Goal: Contribute content

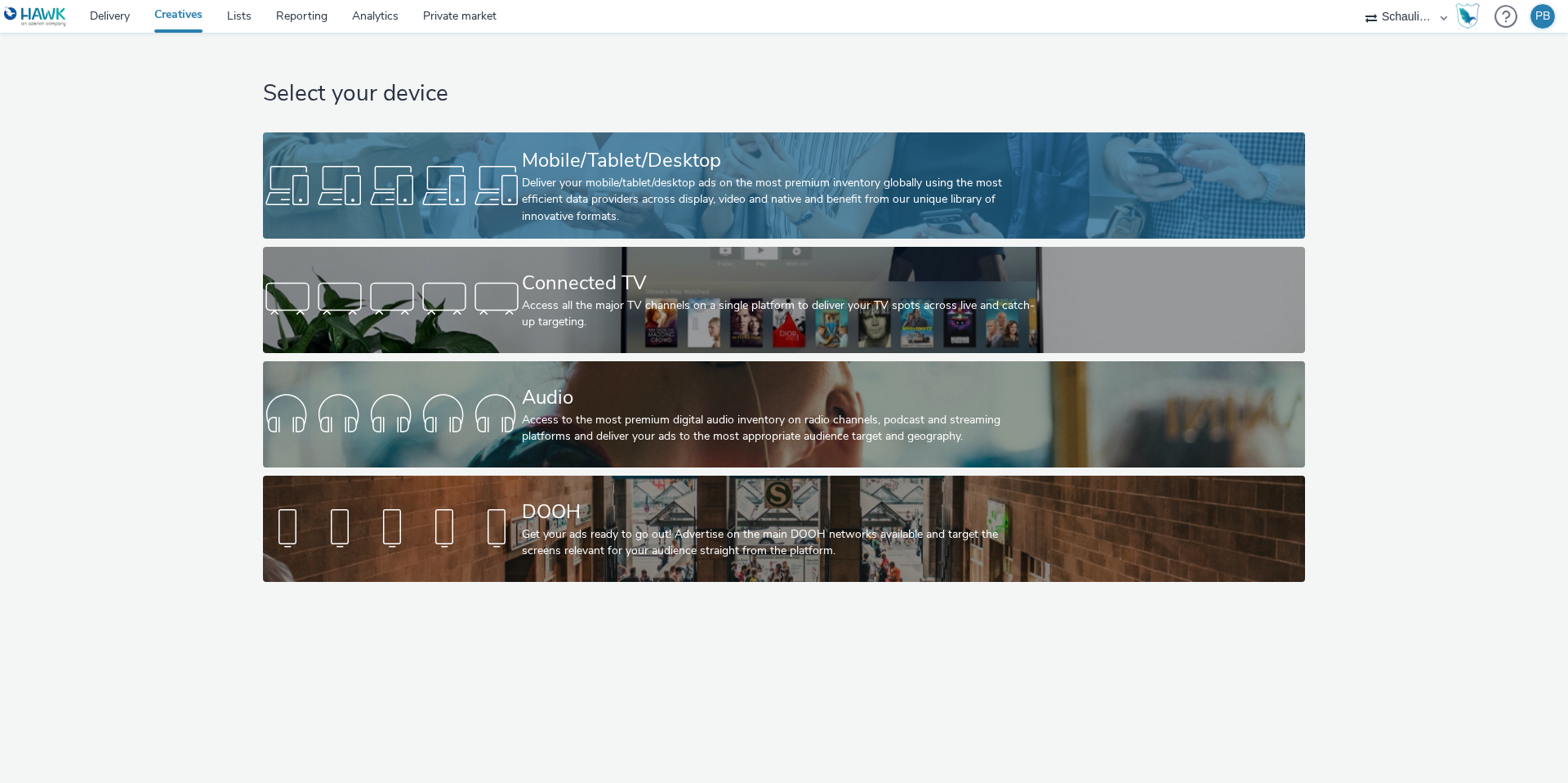
click at [653, 205] on div "Deliver your mobile/tablet/desktop ads on the most premium inventory globally u…" at bounding box center [781, 200] width 518 height 50
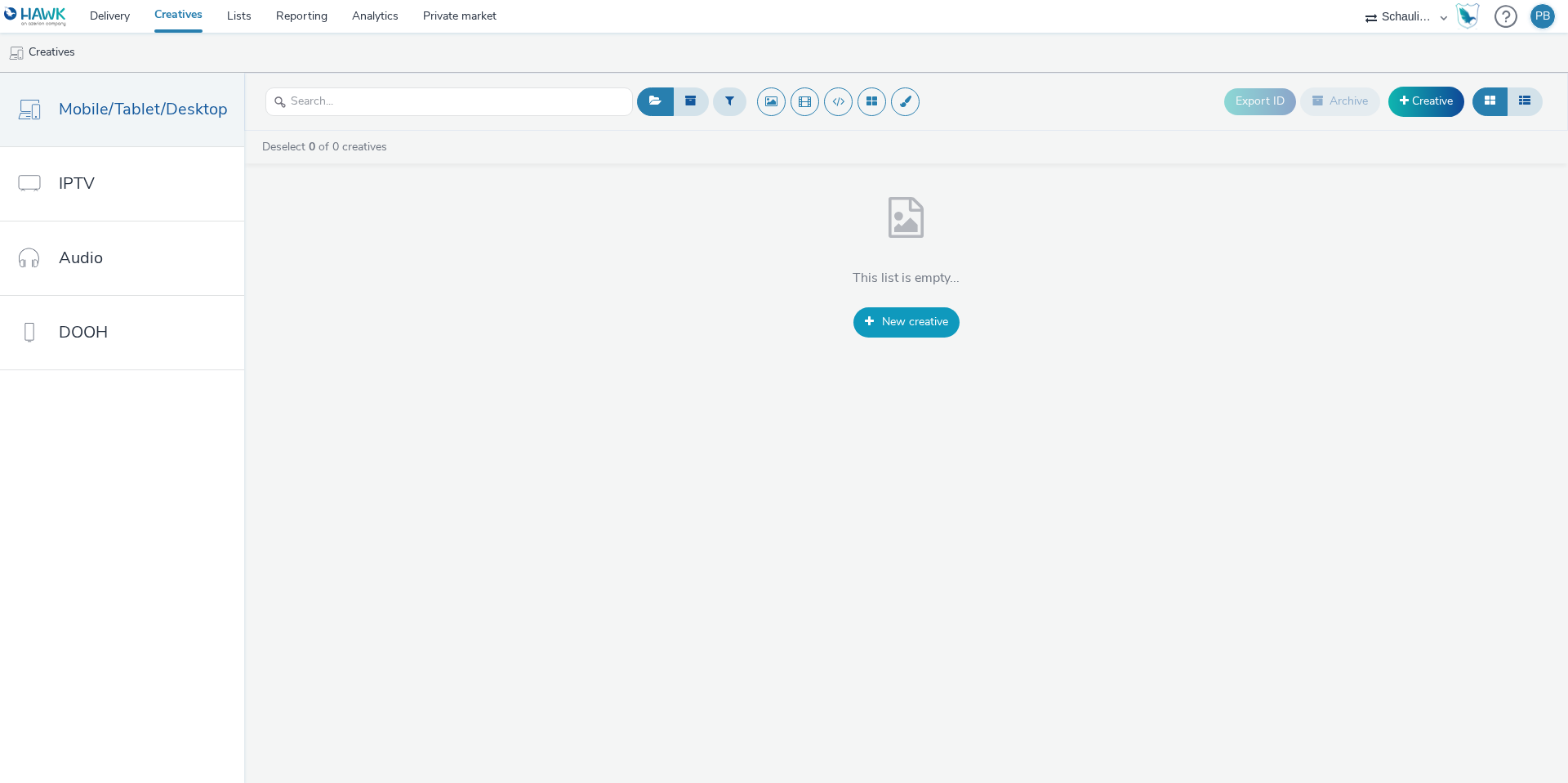
click at [882, 326] on span "New creative" at bounding box center [914, 322] width 66 height 15
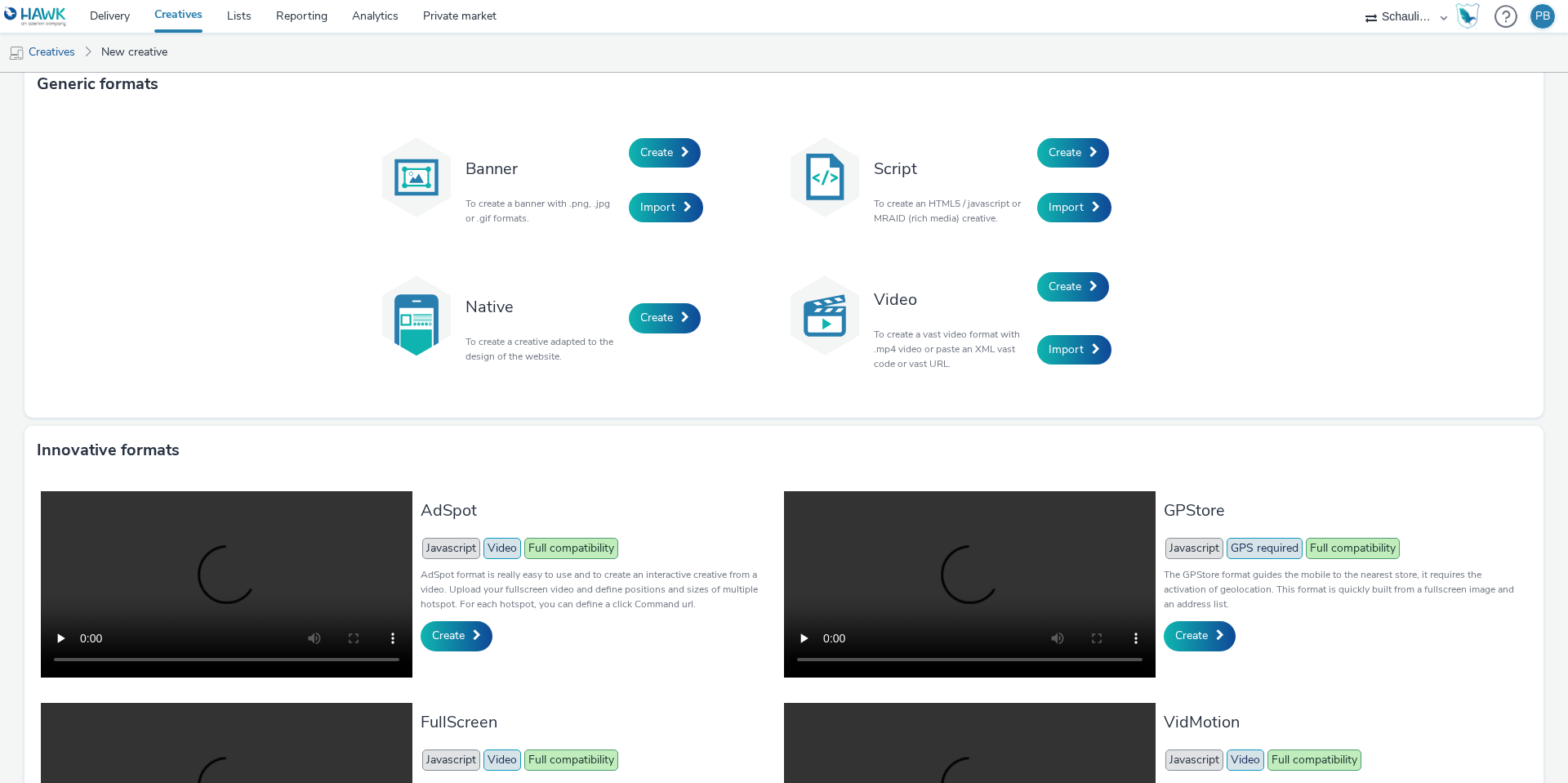
scroll to position [4, 0]
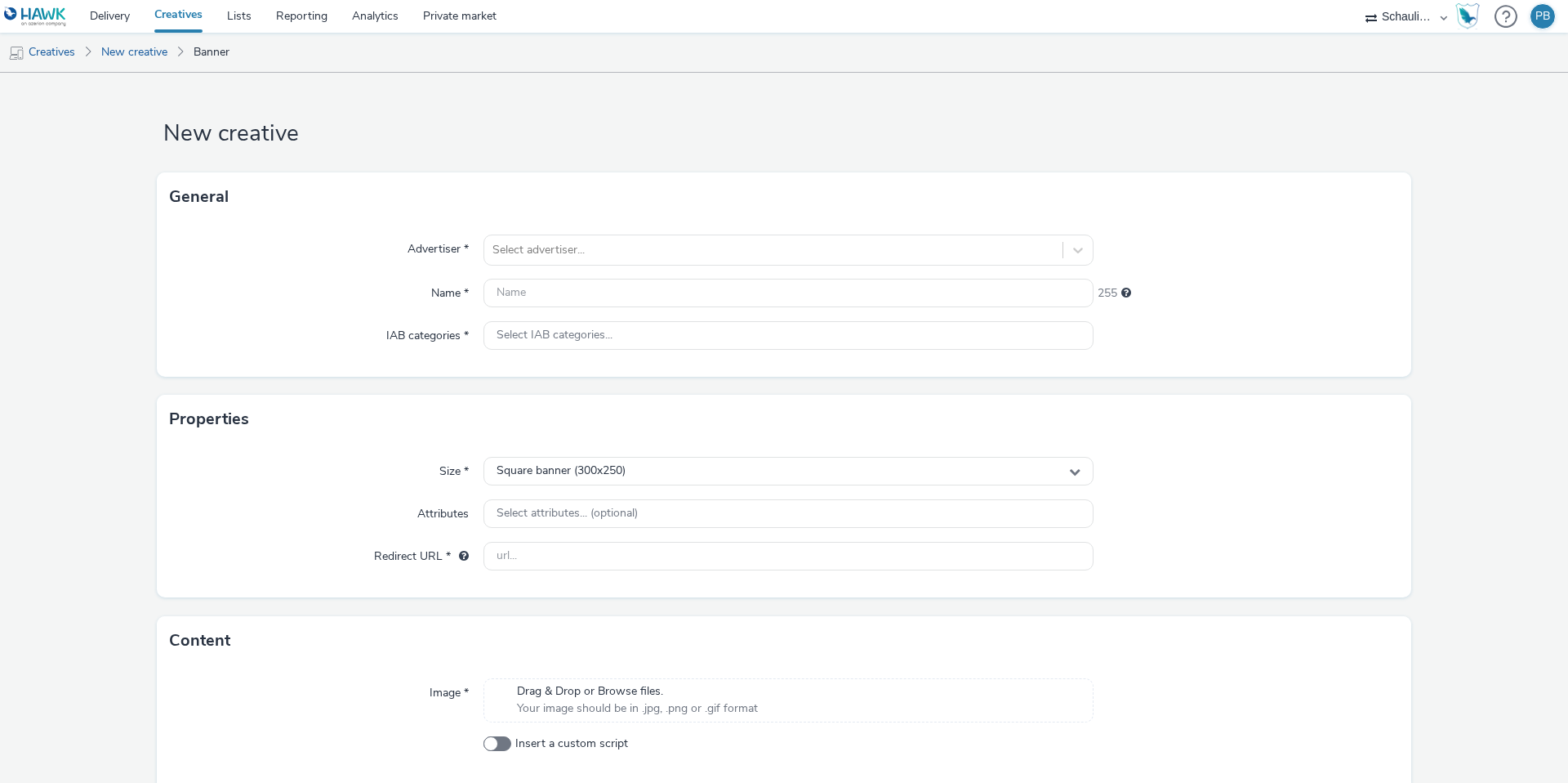
scroll to position [7, 0]
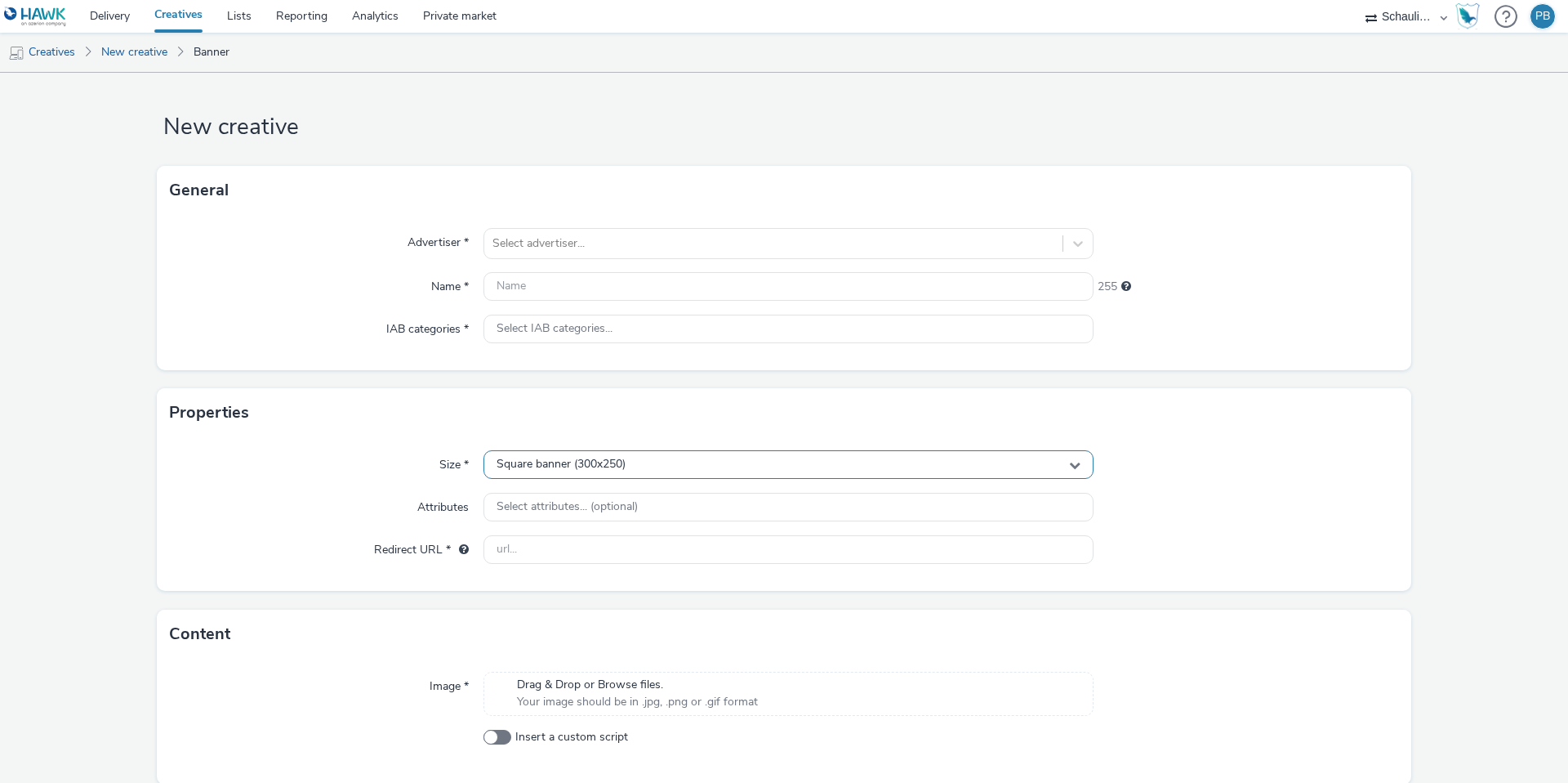
click at [632, 461] on div "Square banner (300x250)" at bounding box center [788, 464] width 610 height 29
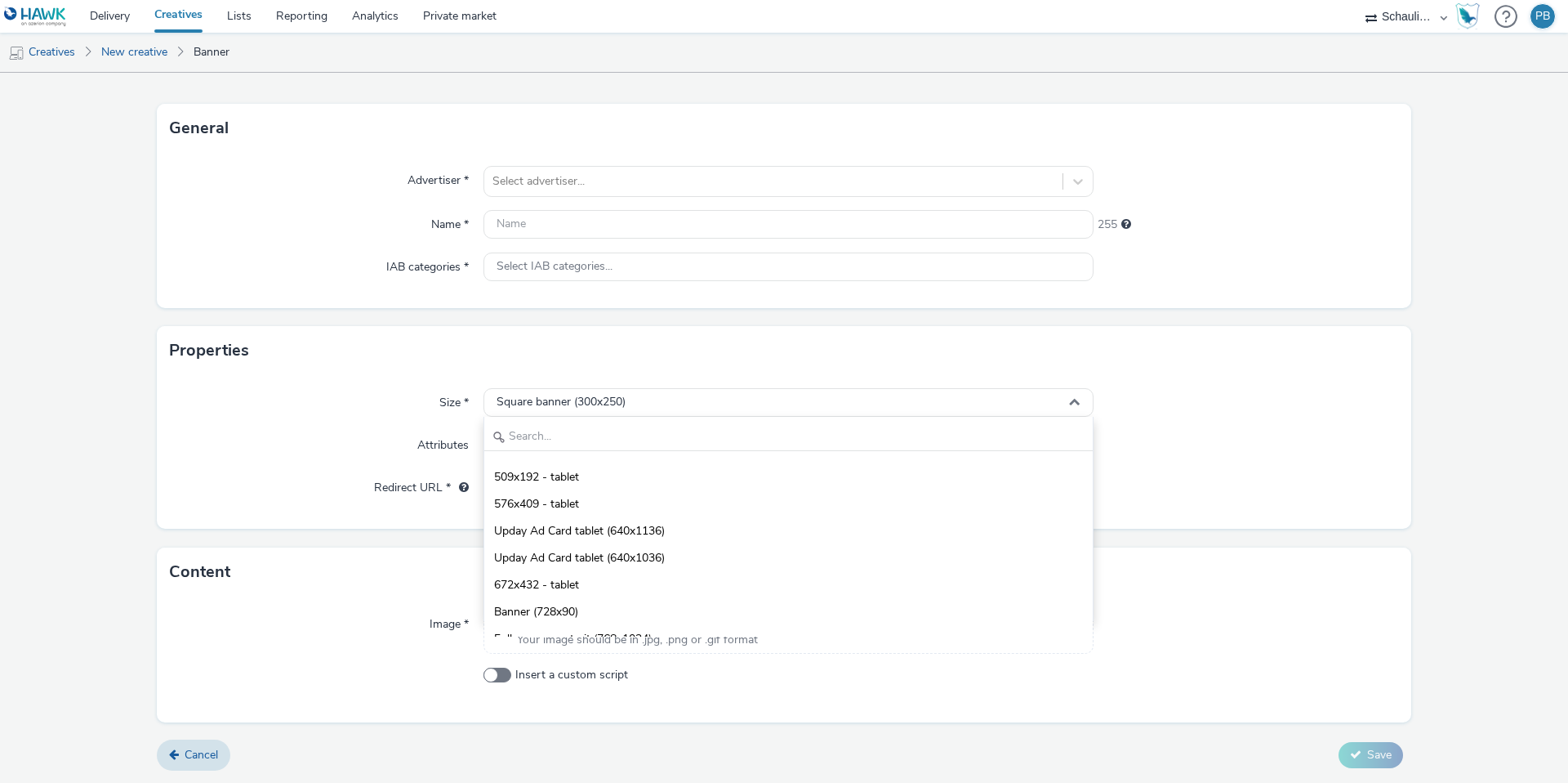
scroll to position [2651, 0]
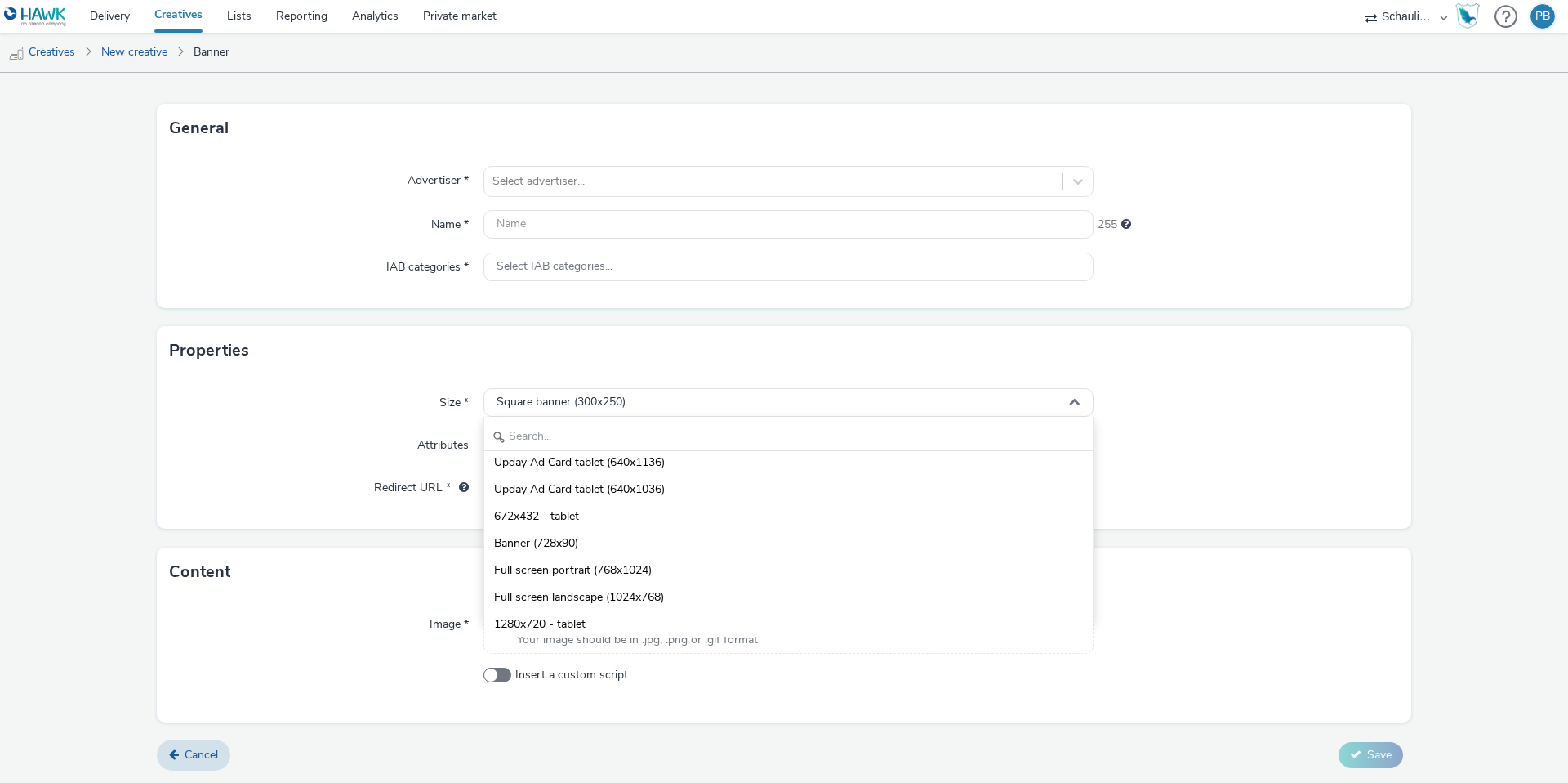
click at [1250, 379] on div "Size * Square banner (300x250) Square banner (300x250) Banner (320x50) Full scr…" at bounding box center [784, 451] width 1254 height 153
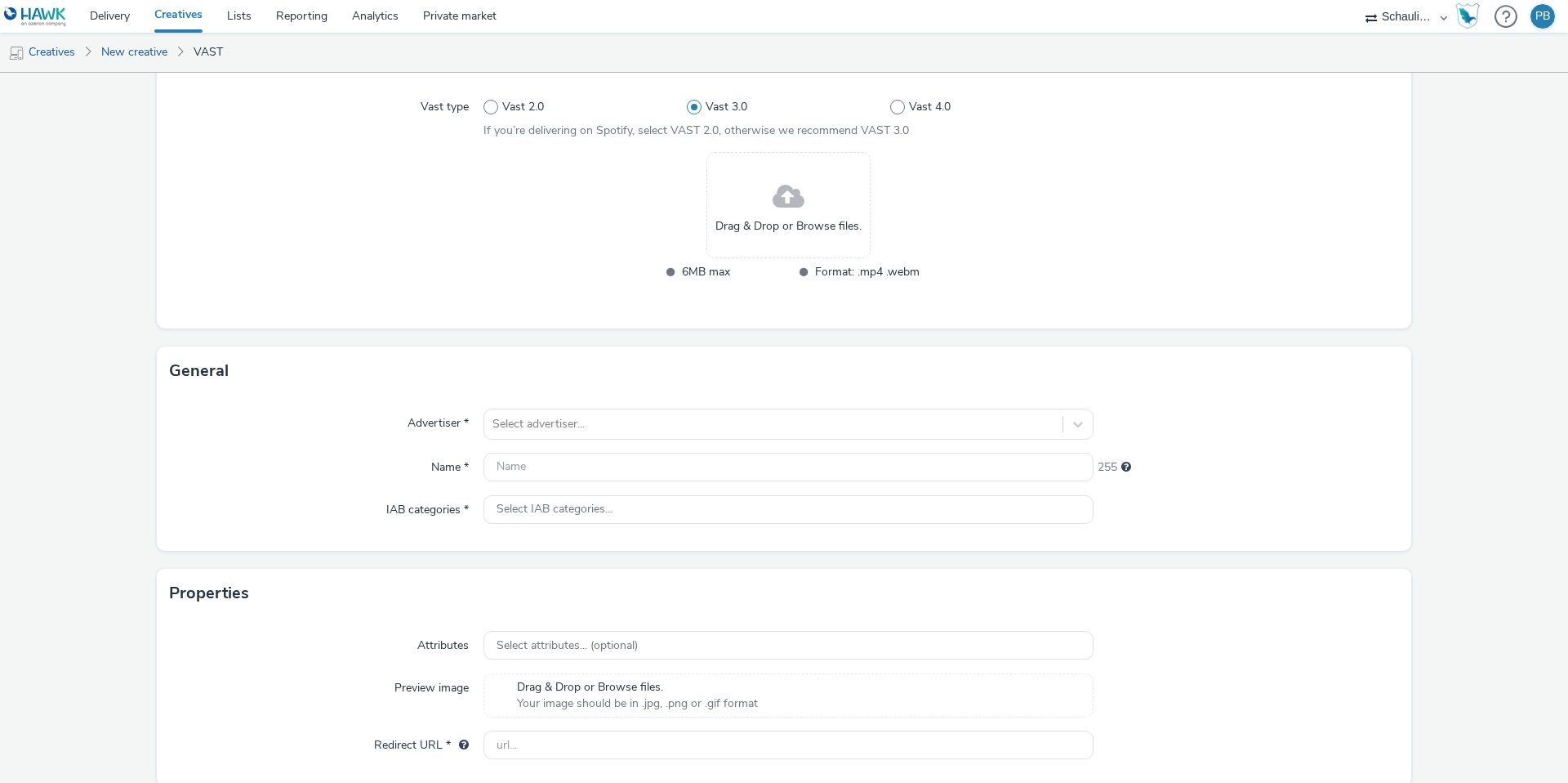
scroll to position [249, 0]
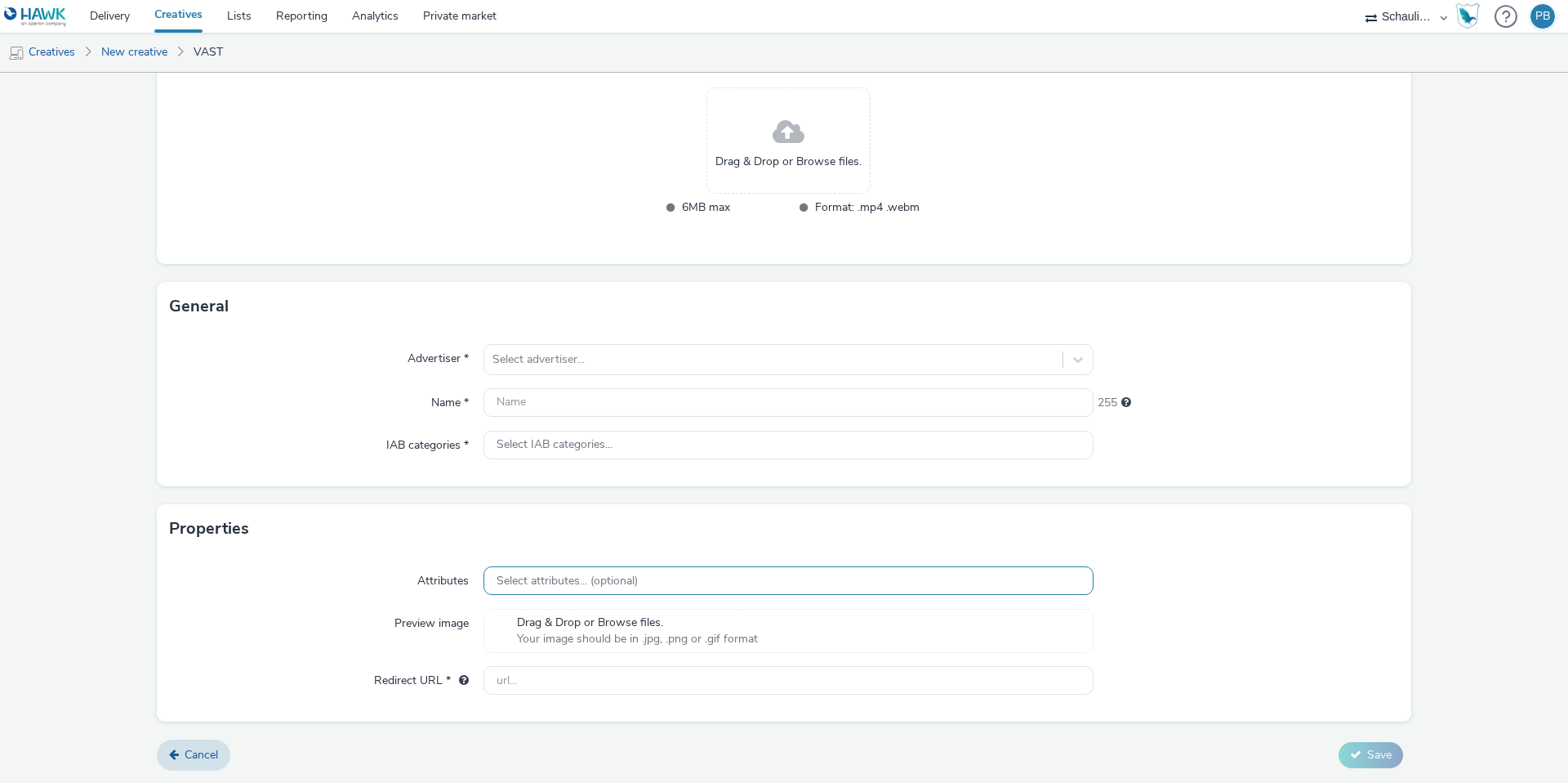
click at [560, 581] on span "Select attributes... (optional)" at bounding box center [567, 581] width 141 height 13
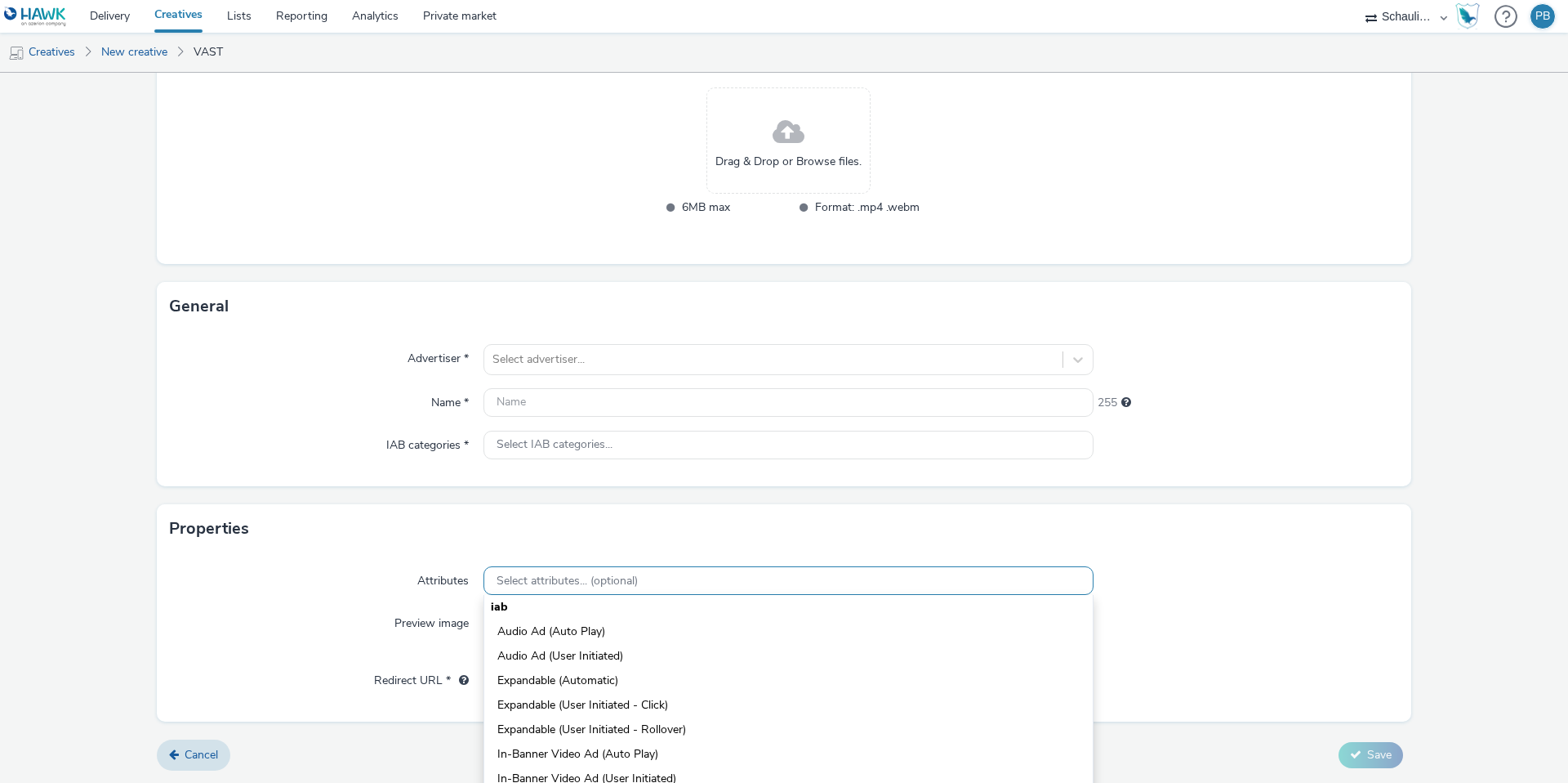
click at [560, 581] on span "Select attributes... (optional)" at bounding box center [567, 581] width 141 height 13
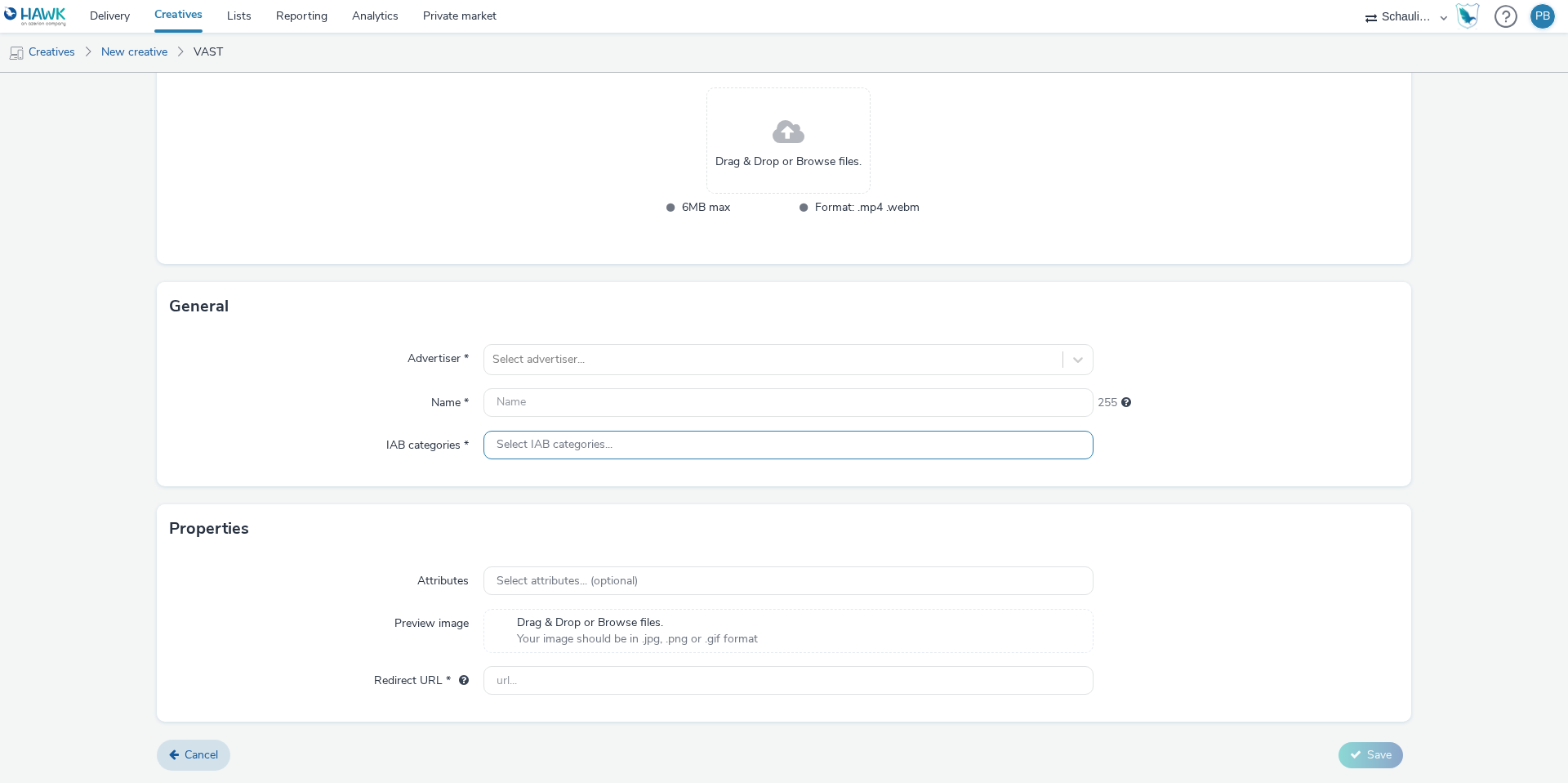
click at [549, 449] on span "Select IAB categories..." at bounding box center [554, 445] width 116 height 13
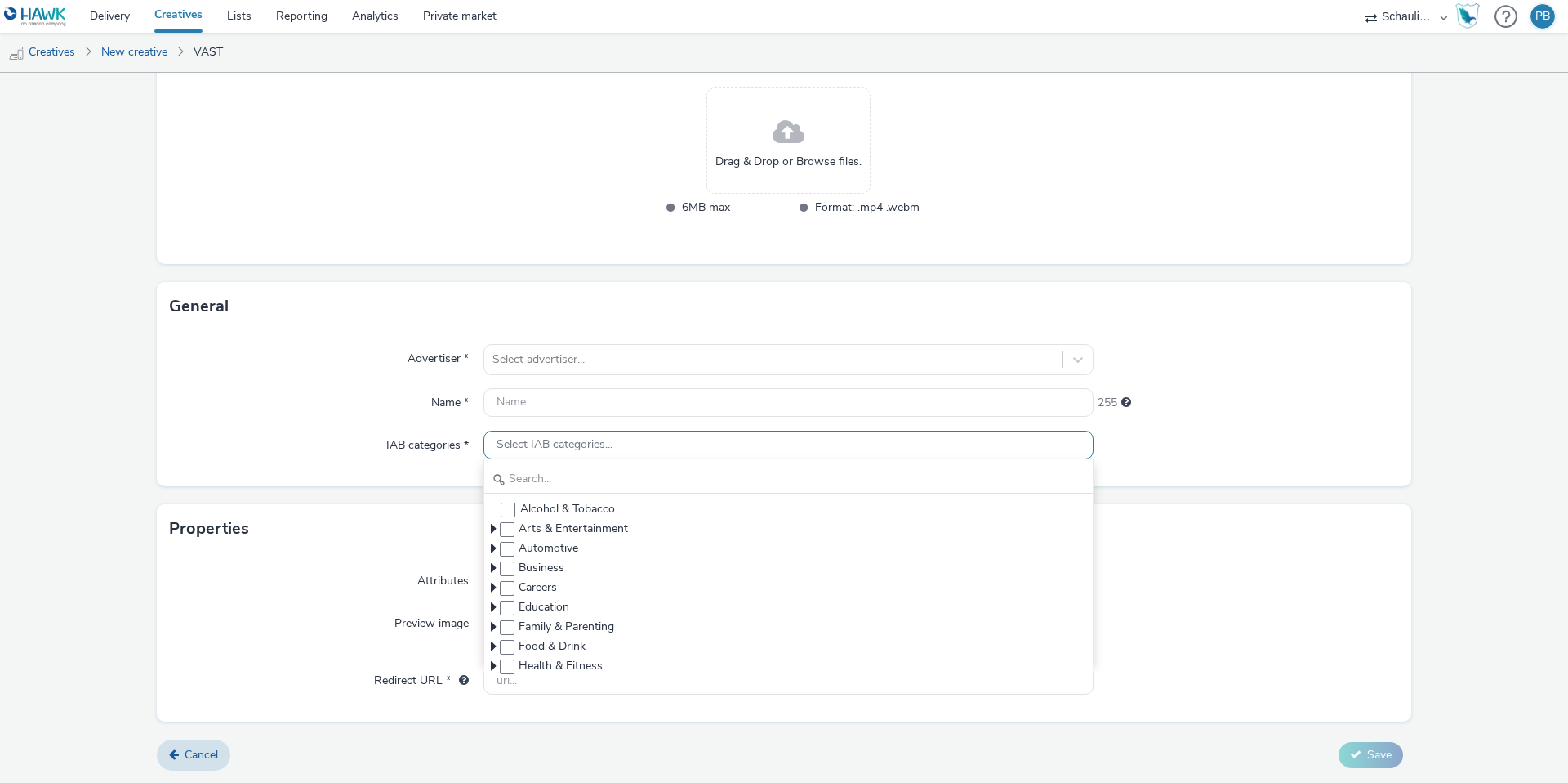
click at [549, 449] on span "Select IAB categories..." at bounding box center [554, 445] width 116 height 13
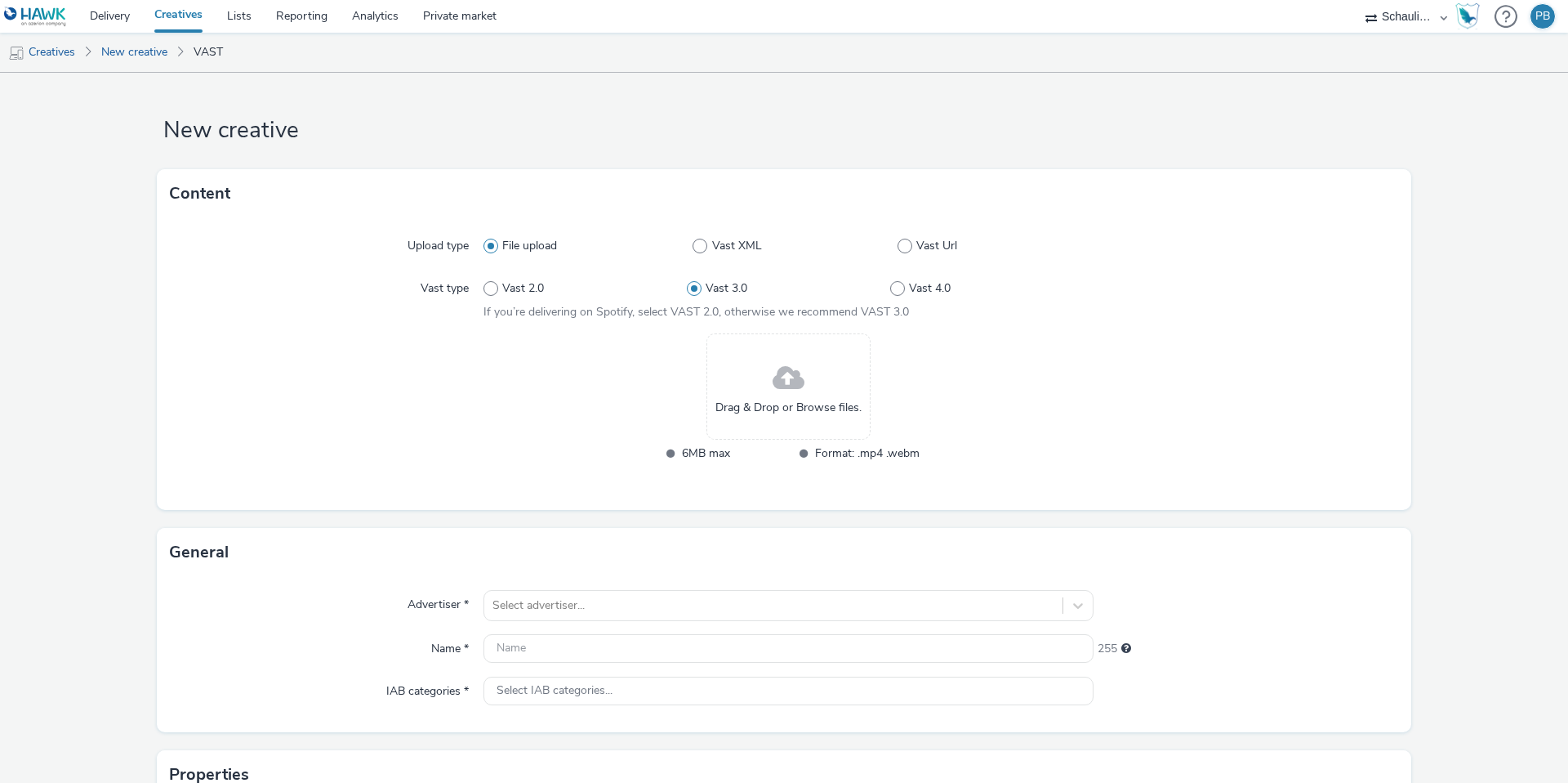
scroll to position [7, 0]
